Goal: Task Accomplishment & Management: Manage account settings

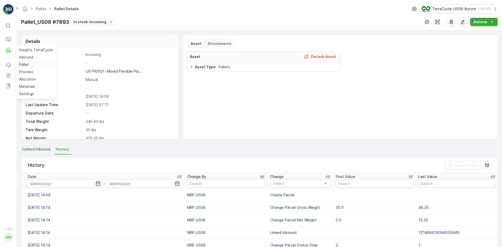
click at [24, 63] on p "Pallet" at bounding box center [24, 64] width 10 height 5
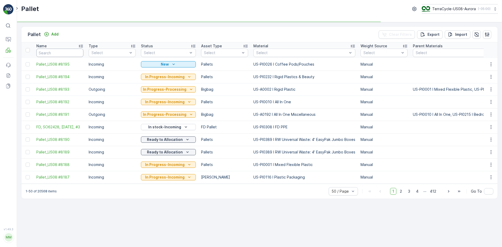
click at [58, 53] on input "text" at bounding box center [59, 53] width 47 height 8
type input "t"
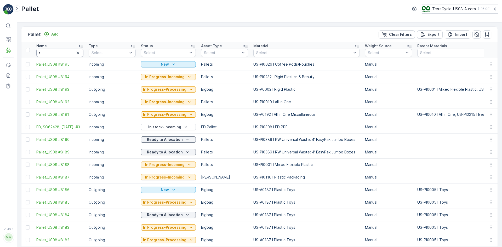
click at [58, 53] on input "t" at bounding box center [59, 53] width 47 height 8
type input "tc"
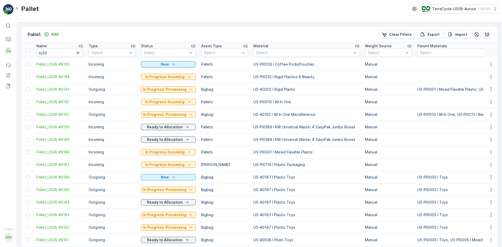
type input "t"
type input "tc53"
click at [59, 51] on input "tc53" at bounding box center [59, 53] width 47 height 8
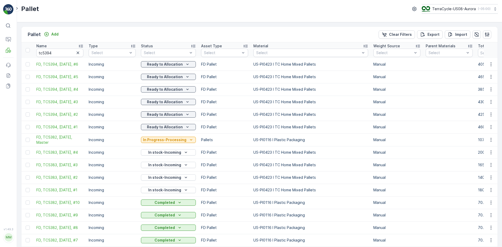
type input "tc53"
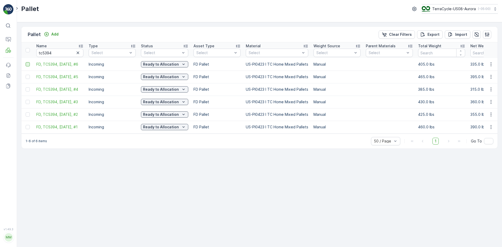
click at [27, 66] on div at bounding box center [28, 64] width 4 height 4
click at [26, 62] on input "checkbox" at bounding box center [26, 62] width 0 height 0
click at [28, 52] on icon at bounding box center [28, 50] width 4 height 4
click at [29, 48] on input "checkbox" at bounding box center [29, 48] width 0 height 0
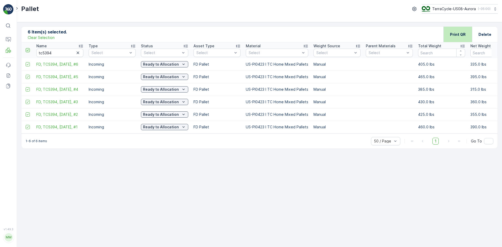
click at [462, 36] on p "Print QR" at bounding box center [458, 34] width 16 height 5
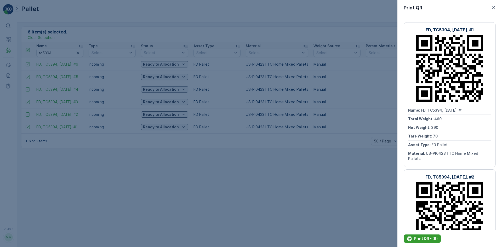
click at [421, 240] on p "Print QR - (6)" at bounding box center [426, 238] width 24 height 5
click at [167, 243] on div at bounding box center [251, 123] width 502 height 247
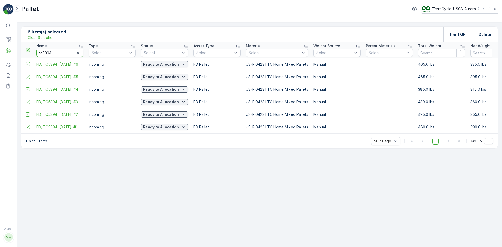
drag, startPoint x: 59, startPoint y: 53, endPoint x: 47, endPoint y: 53, distance: 12.1
click at [47, 53] on input "tc5394" at bounding box center [59, 53] width 47 height 8
type input "tc5392"
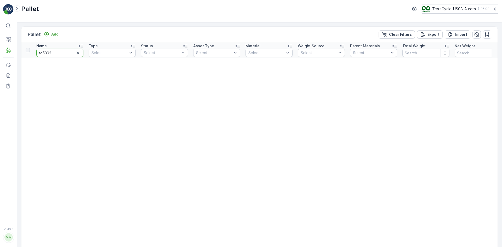
drag, startPoint x: 52, startPoint y: 53, endPoint x: 24, endPoint y: 54, distance: 28.3
click at [53, 53] on input "tc5392" at bounding box center [59, 53] width 47 height 8
type input "tc5394"
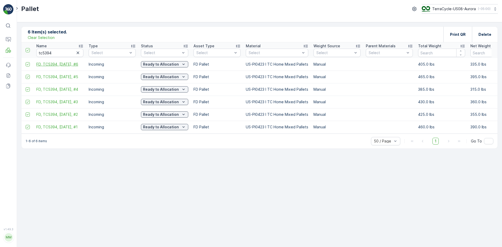
click at [64, 64] on span "FD, TC5394, 08/27/25, #6" at bounding box center [59, 64] width 47 height 5
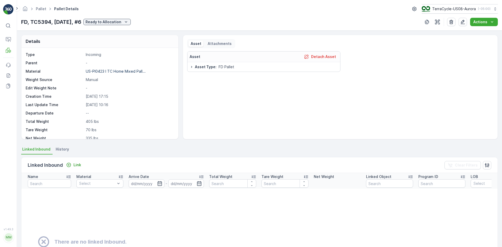
click at [63, 150] on span "History" at bounding box center [62, 149] width 13 height 5
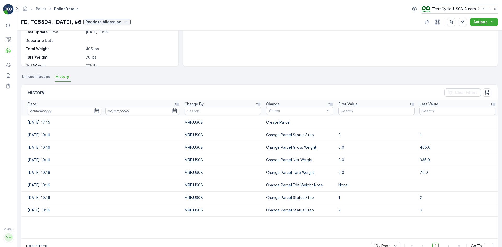
scroll to position [86, 0]
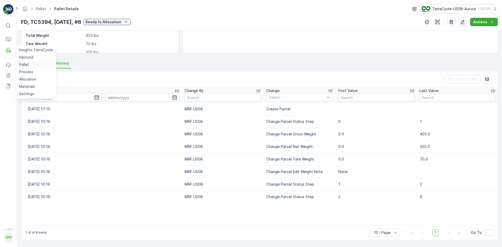
click at [25, 64] on p "Pallet" at bounding box center [24, 64] width 10 height 5
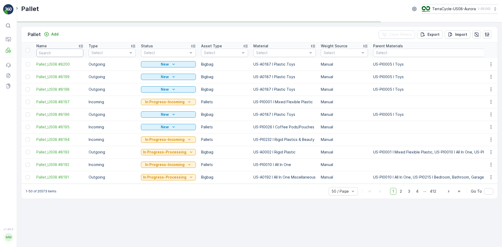
click at [47, 54] on input "text" at bounding box center [59, 53] width 47 height 8
type input "SC"
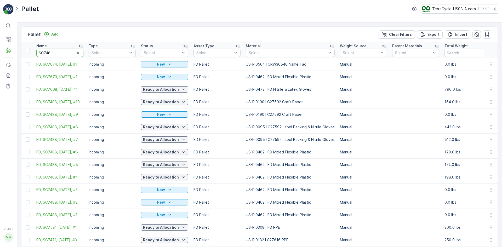
type input "SC7488"
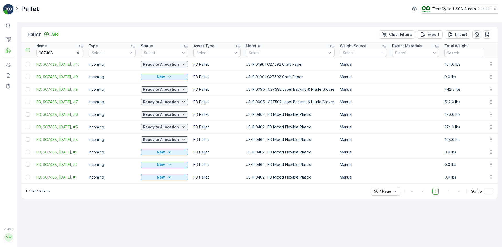
click at [28, 51] on div at bounding box center [28, 50] width 4 height 4
click at [29, 48] on input "checkbox" at bounding box center [29, 48] width 0 height 0
click at [27, 49] on icon at bounding box center [28, 50] width 4 height 4
click at [29, 48] on input "checkbox" at bounding box center [29, 48] width 0 height 0
click at [28, 76] on div at bounding box center [28, 77] width 4 height 4
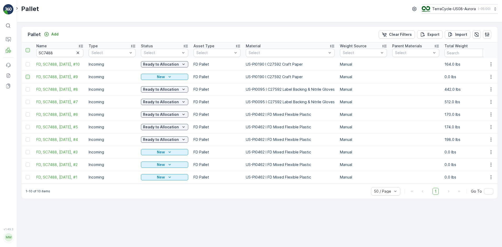
click at [26, 75] on input "checkbox" at bounding box center [26, 75] width 0 height 0
click at [28, 152] on div at bounding box center [28, 152] width 4 height 4
click at [26, 150] on input "checkbox" at bounding box center [26, 150] width 0 height 0
click at [28, 166] on div at bounding box center [28, 165] width 4 height 4
click at [26, 163] on input "checkbox" at bounding box center [26, 163] width 0 height 0
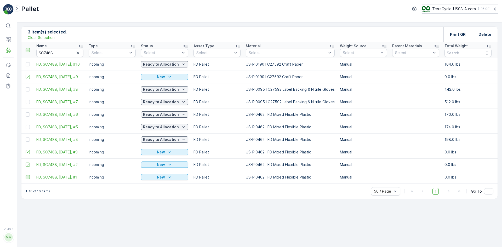
click at [27, 177] on div at bounding box center [28, 177] width 4 height 4
click at [26, 175] on input "checkbox" at bounding box center [26, 175] width 0 height 0
click at [452, 33] on div "Print QR" at bounding box center [458, 34] width 29 height 15
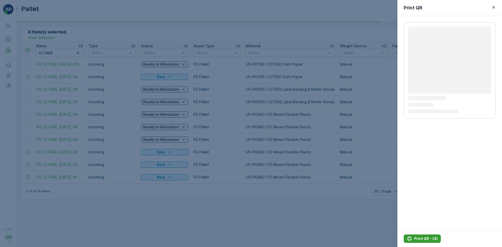
click at [420, 238] on p "Print QR - (4)" at bounding box center [426, 238] width 24 height 5
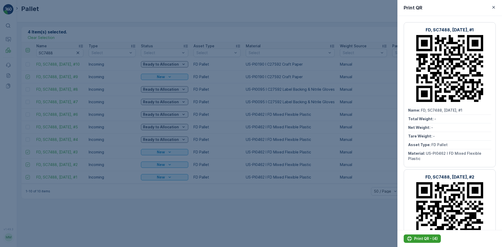
click at [425, 236] on button "Print QR - (4)" at bounding box center [422, 239] width 37 height 8
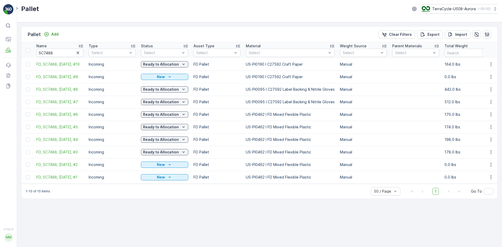
drag, startPoint x: 28, startPoint y: 76, endPoint x: 45, endPoint y: 93, distance: 23.7
click at [28, 76] on div at bounding box center [28, 77] width 4 height 4
click at [26, 75] on input "checkbox" at bounding box center [26, 75] width 0 height 0
click at [464, 36] on p "Print QR" at bounding box center [458, 34] width 16 height 5
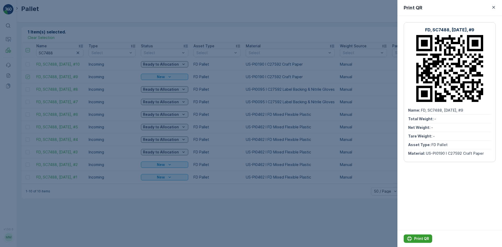
click at [418, 241] on p "Print QR" at bounding box center [421, 238] width 15 height 5
click at [139, 89] on div at bounding box center [251, 123] width 502 height 247
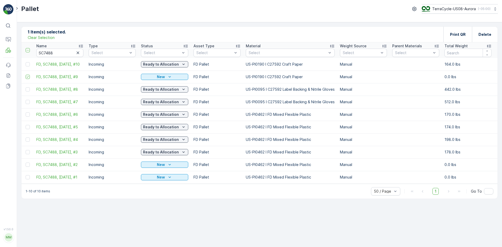
click at [43, 38] on p "Clear Selection" at bounding box center [41, 37] width 27 height 5
drag, startPoint x: 27, startPoint y: 89, endPoint x: 58, endPoint y: 96, distance: 30.9
click at [28, 89] on div at bounding box center [28, 89] width 4 height 4
click at [26, 87] on input "checkbox" at bounding box center [26, 87] width 0 height 0
click at [471, 29] on div "Print QR" at bounding box center [458, 34] width 29 height 15
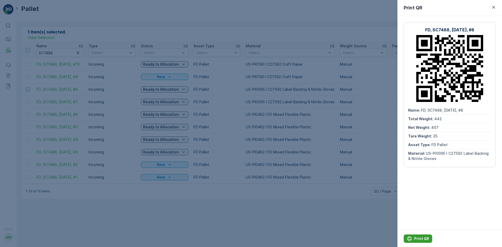
click at [420, 237] on p "Print QR" at bounding box center [421, 238] width 15 height 5
click at [136, 55] on div at bounding box center [251, 123] width 502 height 247
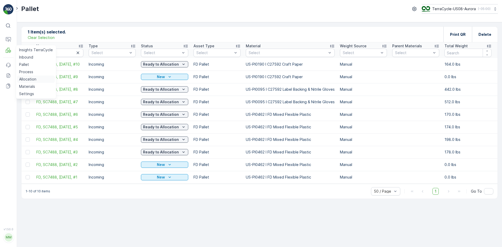
click at [27, 78] on p "Allocation" at bounding box center [27, 79] width 17 height 5
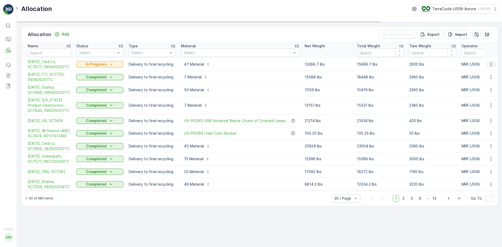
click at [492, 65] on icon "button" at bounding box center [491, 64] width 5 height 5
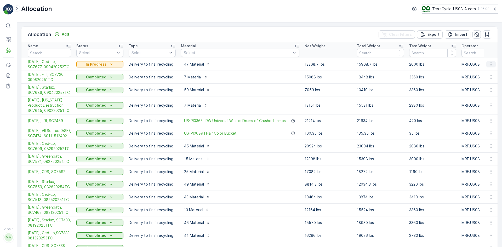
click at [489, 63] on icon "button" at bounding box center [491, 64] width 5 height 5
click at [120, 64] on div "In Progress" at bounding box center [99, 64] width 43 height 5
click at [96, 86] on span "Completed" at bounding box center [90, 86] width 20 height 5
click at [490, 64] on icon "button" at bounding box center [491, 64] width 5 height 5
click at [489, 64] on icon "button" at bounding box center [491, 64] width 5 height 5
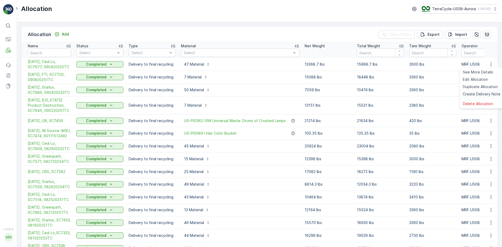
click at [472, 93] on span "Create Delivery Note" at bounding box center [482, 94] width 38 height 5
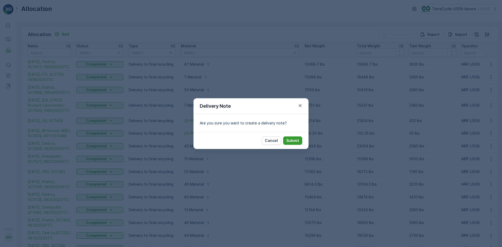
click at [290, 138] on p "Submit" at bounding box center [292, 140] width 13 height 5
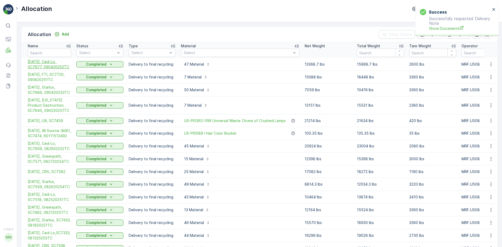
click at [49, 64] on span "[DATE], Ced-Lo, SC7677, 090420252TC" at bounding box center [49, 64] width 43 height 10
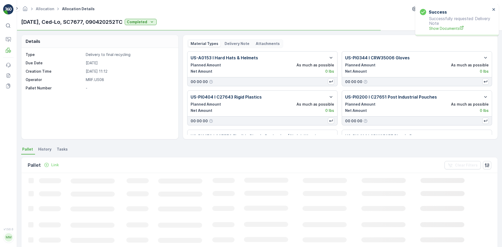
click at [236, 46] on p "Delivery Note" at bounding box center [237, 43] width 25 height 5
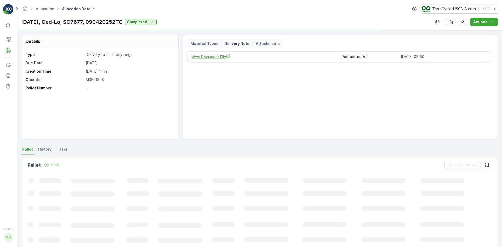
click at [218, 57] on span "View Document File" at bounding box center [264, 56] width 145 height 5
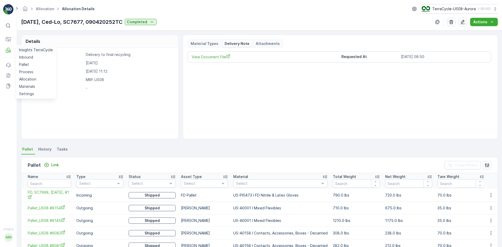
drag, startPoint x: 26, startPoint y: 64, endPoint x: 49, endPoint y: 46, distance: 28.7
click at [26, 64] on p "Pallet" at bounding box center [24, 64] width 10 height 5
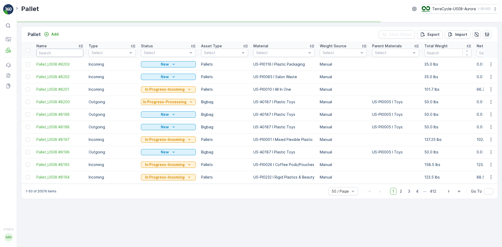
click at [61, 55] on input "text" at bounding box center [59, 53] width 47 height 8
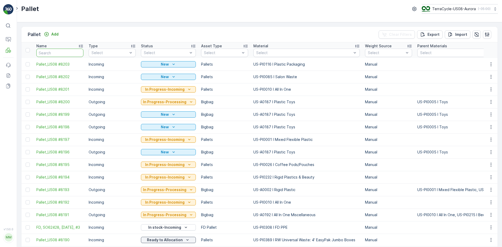
click at [61, 55] on input "text" at bounding box center [59, 53] width 47 height 8
type input "SC"
click at [61, 55] on input "SC" at bounding box center [59, 53] width 47 height 8
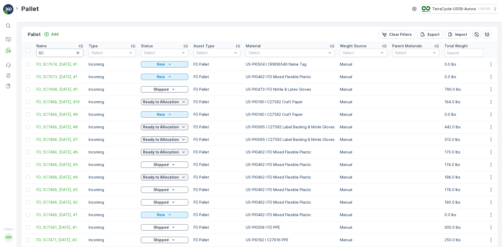
click at [61, 55] on input "SC" at bounding box center [59, 53] width 47 height 8
type input "SC7488"
